Goal: Task Accomplishment & Management: Complete application form

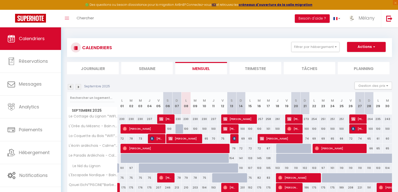
click at [78, 88] on img at bounding box center [79, 87] width 6 height 6
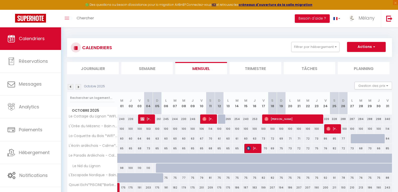
click at [78, 88] on img at bounding box center [79, 87] width 6 height 6
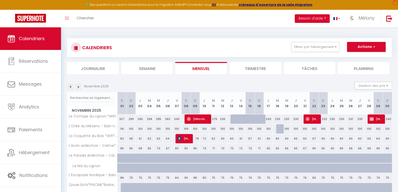
click at [78, 88] on img at bounding box center [79, 87] width 6 height 6
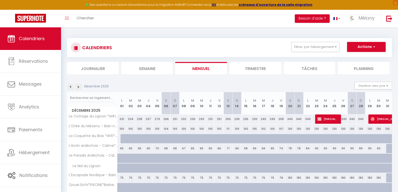
click at [78, 88] on img at bounding box center [79, 87] width 6 height 6
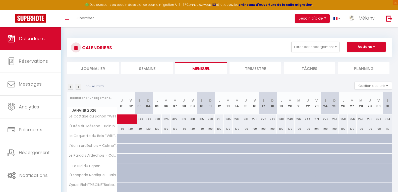
click at [78, 88] on img at bounding box center [79, 87] width 6 height 6
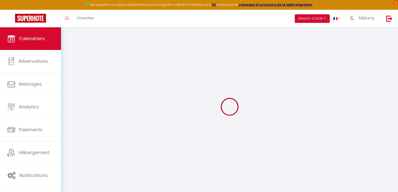
select select
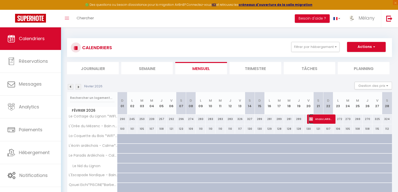
click at [312, 119] on img at bounding box center [311, 119] width 4 height 4
select select "OK"
select select "KO"
select select "0"
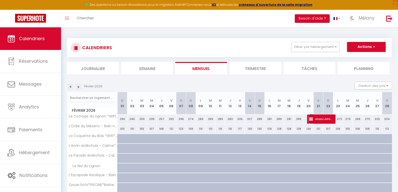
select select "1"
select select
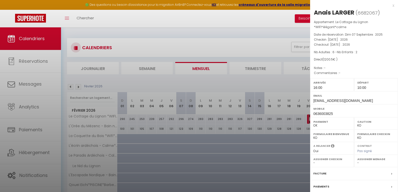
select select "45757"
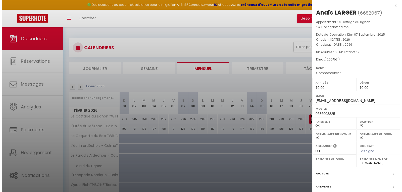
scroll to position [47, 0]
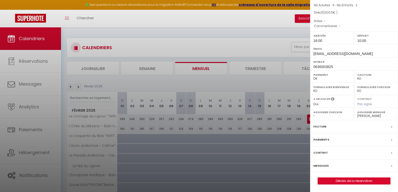
click at [326, 155] on label "Contrat" at bounding box center [320, 152] width 15 height 5
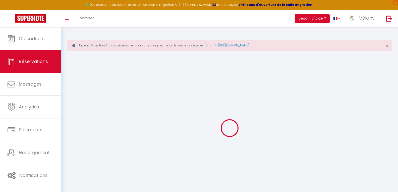
type input "Anais"
type input "LARGER"
type input "[EMAIL_ADDRESS][DOMAIN_NAME]"
type input "0636003825"
select select "FR"
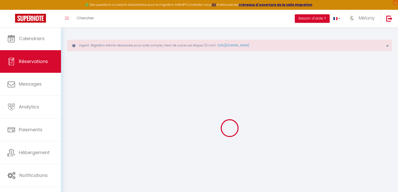
select select "60369"
select select "1"
type input "[DATE]"
select select
type input "[DATE]"
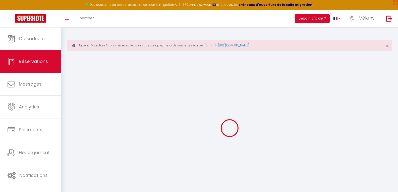
select select
type input "6"
type input "2"
select select "12"
select select
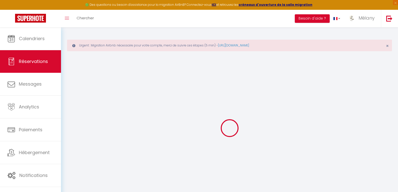
type input "980.7"
checkbox input "false"
type input "0"
type input "200"
type input "0"
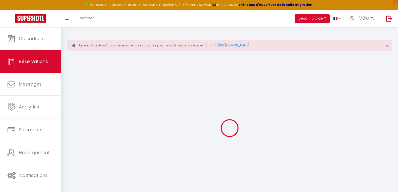
type input "0"
select select
select select "14"
checkbox input "false"
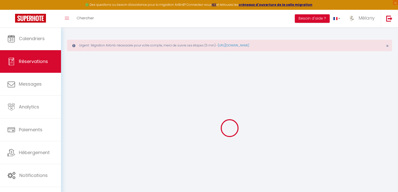
select select
checkbox input "false"
select select
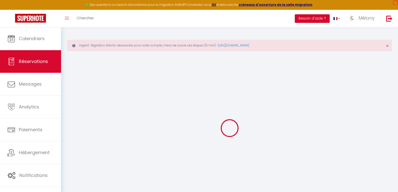
checkbox input "false"
select select
checkbox input "false"
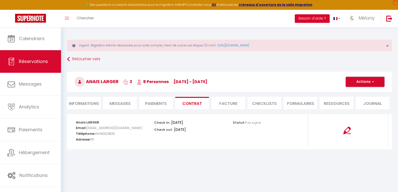
click at [357, 81] on button "Actions" at bounding box center [365, 82] width 39 height 10
click at [351, 99] on link "Envoyer le contrat" at bounding box center [361, 99] width 42 height 7
type input "[EMAIL_ADDRESS][DOMAIN_NAME]"
select select "fr"
type input "Votre contrat 6682067 - Le Cottage du Lignon *WIFI*élégant*calme"
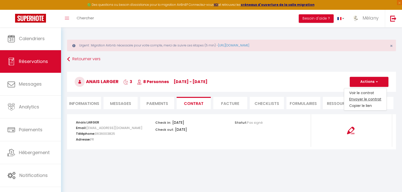
type textarea "Bonjour, Nous vous invitons à cliquer sur le lien suivant pour signer votre con…"
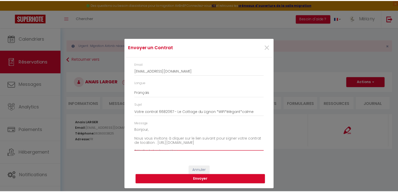
scroll to position [51, 0]
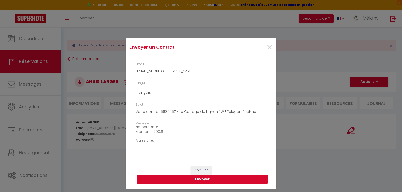
click at [200, 179] on button "Envoyer" at bounding box center [202, 180] width 131 height 10
